Goal: Task Accomplishment & Management: Use online tool/utility

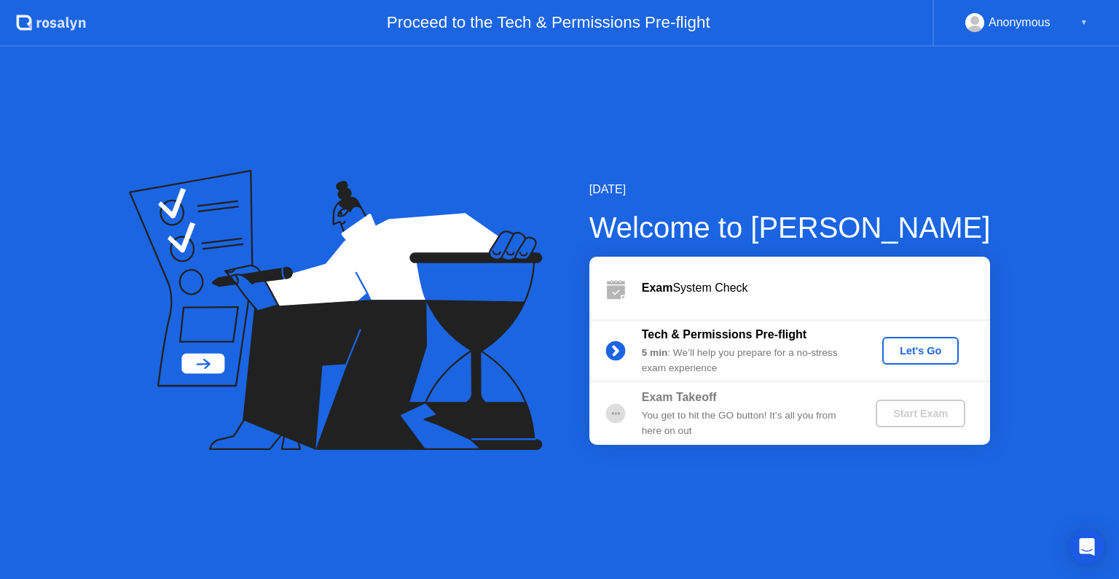
click at [935, 348] on div "Let's Go" at bounding box center [920, 351] width 65 height 12
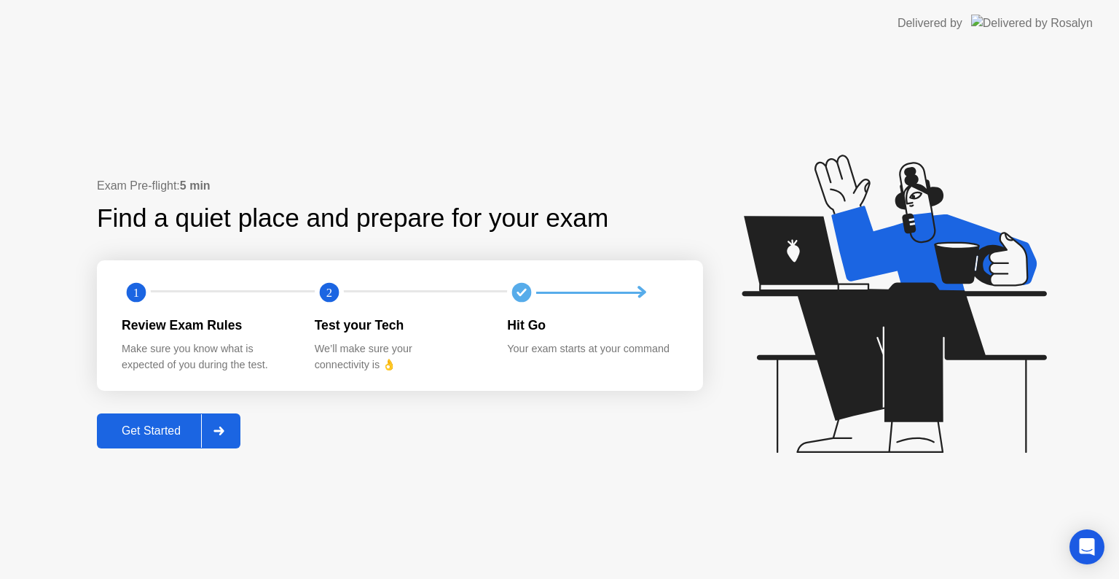
click at [156, 427] on div "Get Started" at bounding box center [151, 430] width 100 height 13
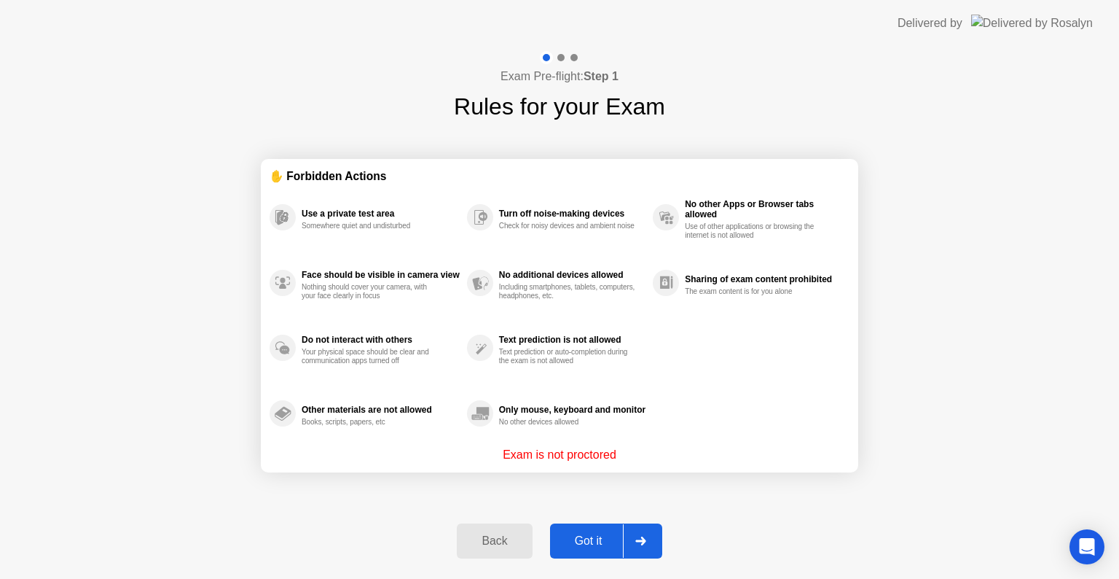
click at [583, 546] on div "Got it" at bounding box center [588, 540] width 68 height 13
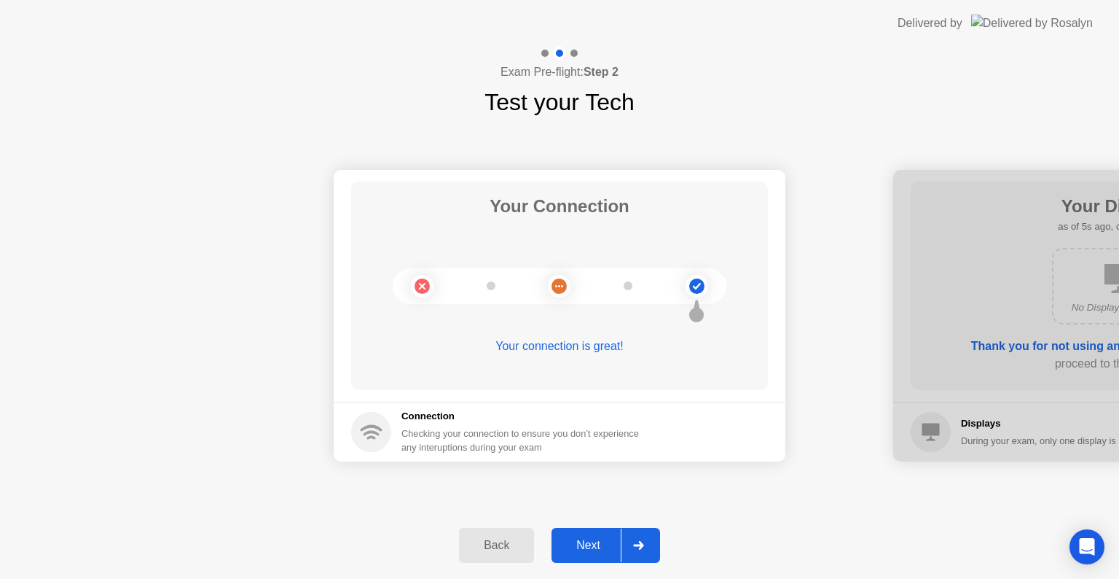
click at [604, 526] on div "Back Next" at bounding box center [559, 545] width 1119 height 67
click at [595, 570] on div "Back Next" at bounding box center [559, 545] width 1119 height 67
click at [592, 548] on div "Next" at bounding box center [588, 544] width 65 height 13
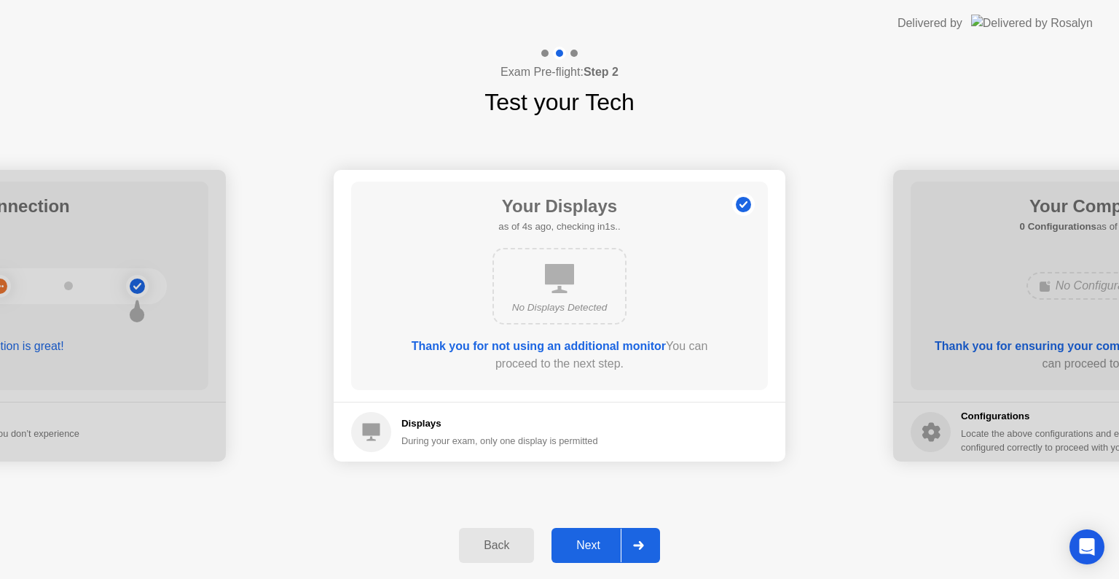
click at [592, 548] on div "Next" at bounding box center [588, 544] width 65 height 13
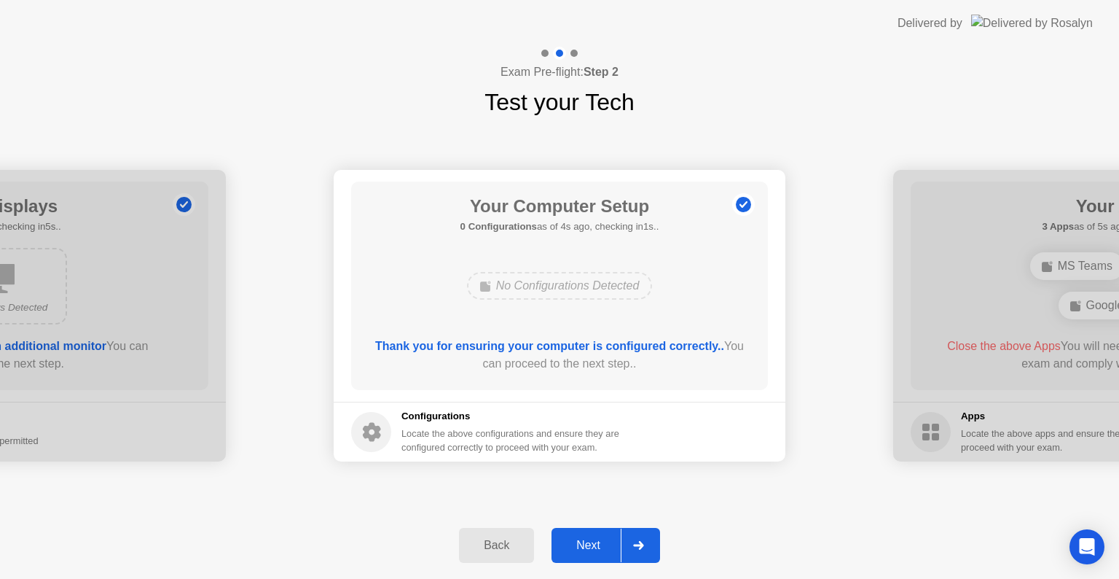
click at [592, 548] on div "Next" at bounding box center [588, 544] width 65 height 13
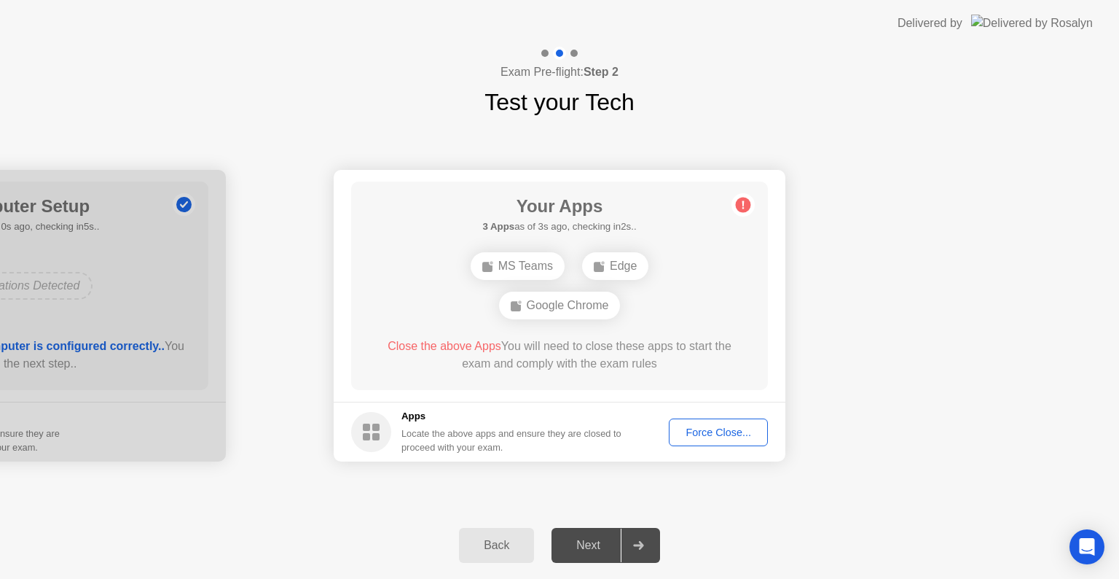
click at [745, 208] on circle at bounding box center [743, 204] width 15 height 15
click at [722, 429] on div "Force Close..." at bounding box center [718, 432] width 89 height 12
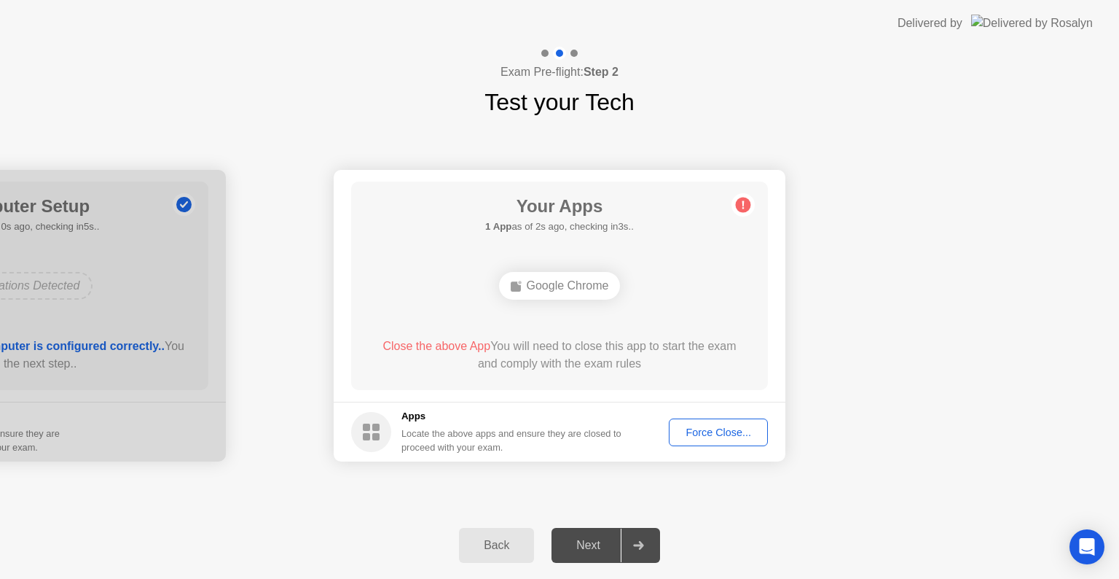
click at [731, 434] on div "Force Close..." at bounding box center [718, 432] width 89 height 12
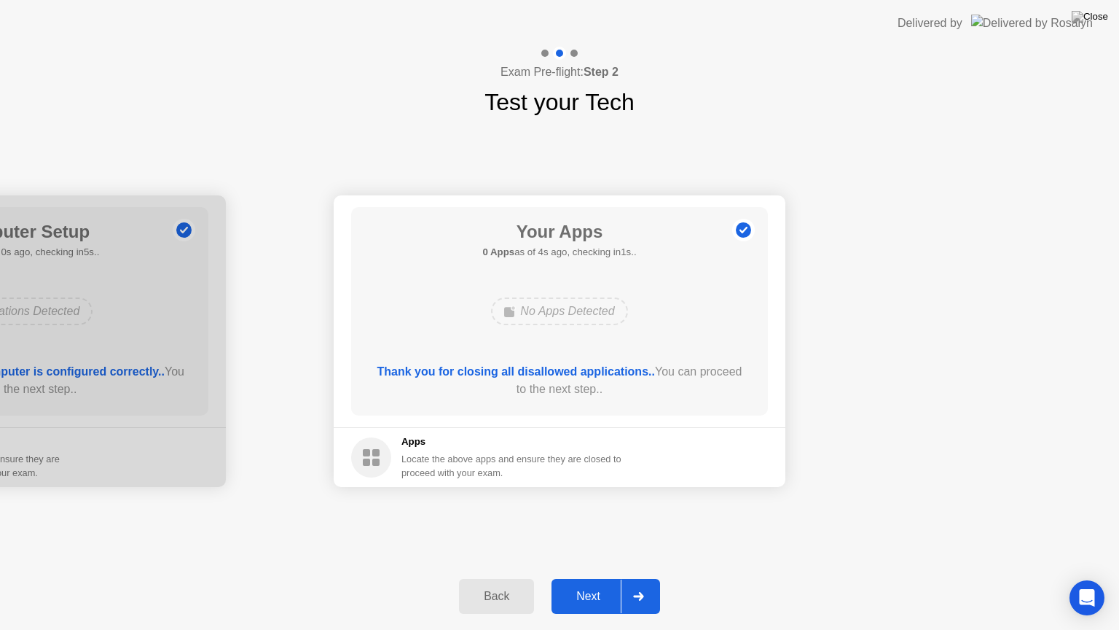
click at [589, 578] on div "Next" at bounding box center [588, 595] width 65 height 13
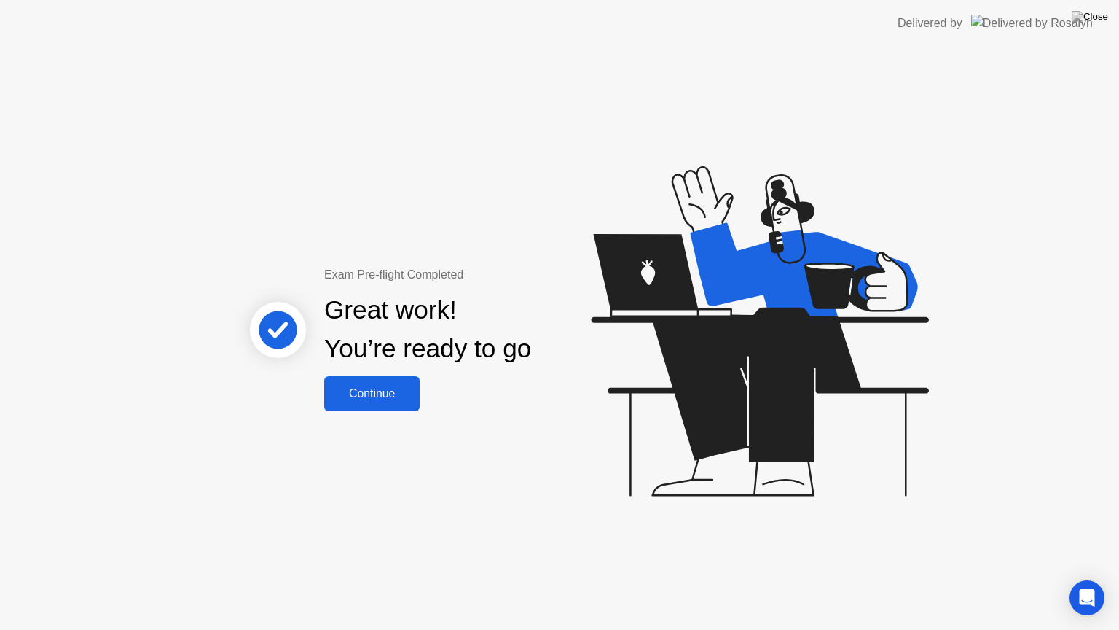
click at [383, 388] on div "Continue" at bounding box center [372, 393] width 87 height 13
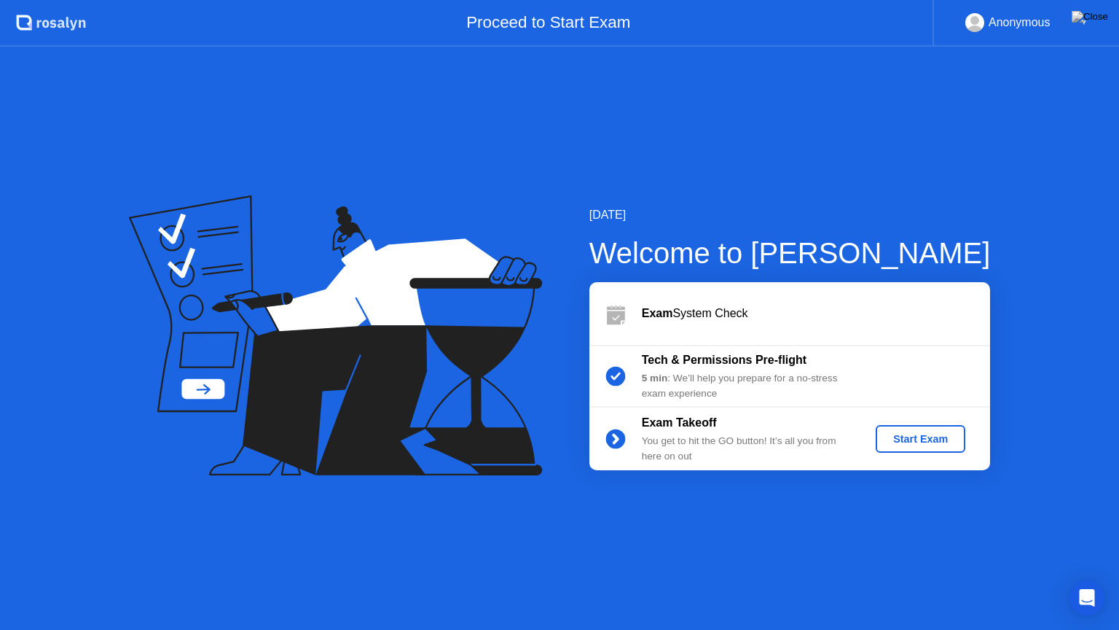
click at [950, 434] on div "Start Exam" at bounding box center [921, 439] width 78 height 12
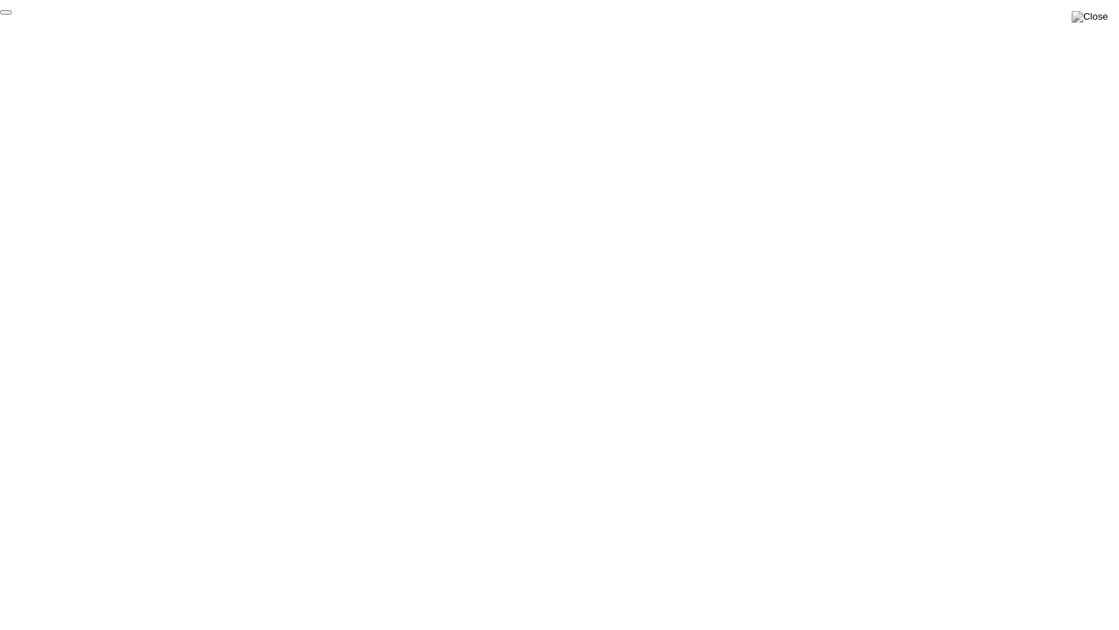
click div "End Proctoring Session"
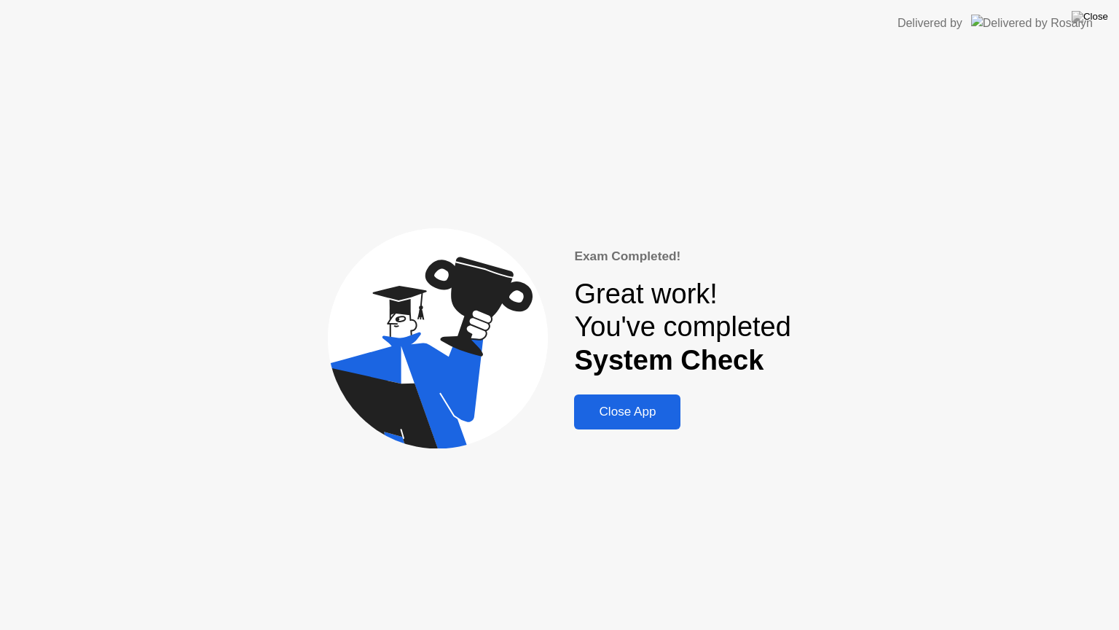
click at [635, 411] on div "Close App" at bounding box center [628, 411] width 98 height 15
